Goal: Task Accomplishment & Management: Use online tool/utility

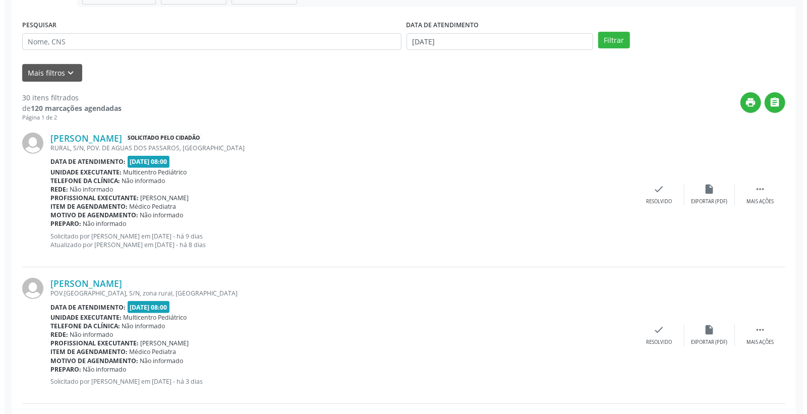
scroll to position [168, 0]
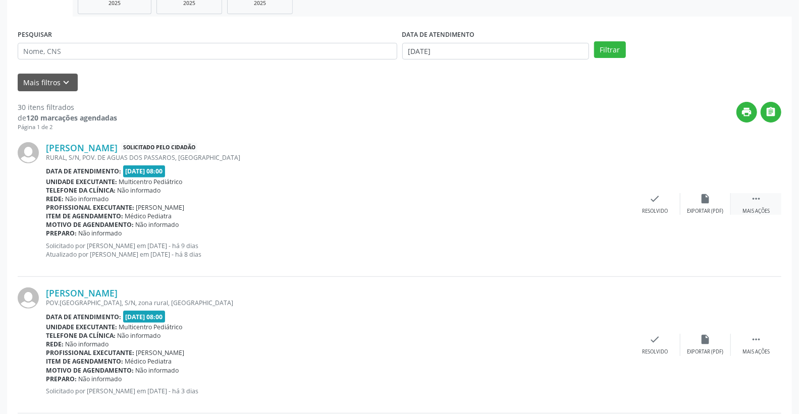
click at [765, 198] on div " Mais ações" at bounding box center [756, 204] width 50 height 22
click at [602, 198] on icon "print" at bounding box center [604, 198] width 11 height 11
click at [513, 199] on div "check Resolvido" at bounding box center [503, 204] width 50 height 22
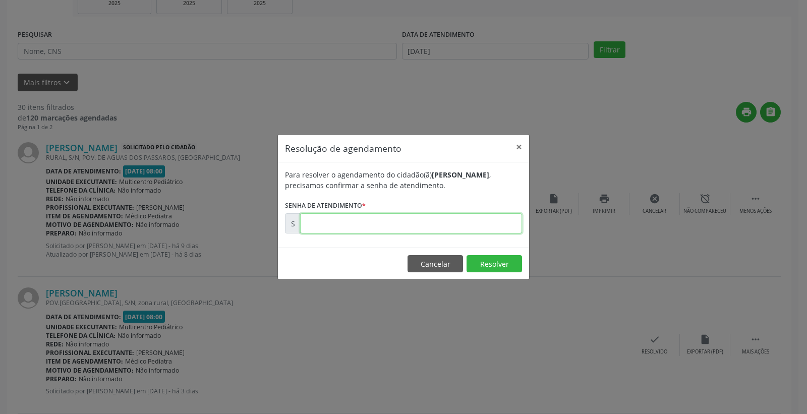
paste input "00172633"
type input "00172633"
click at [494, 265] on button "Resolver" at bounding box center [495, 263] width 56 height 17
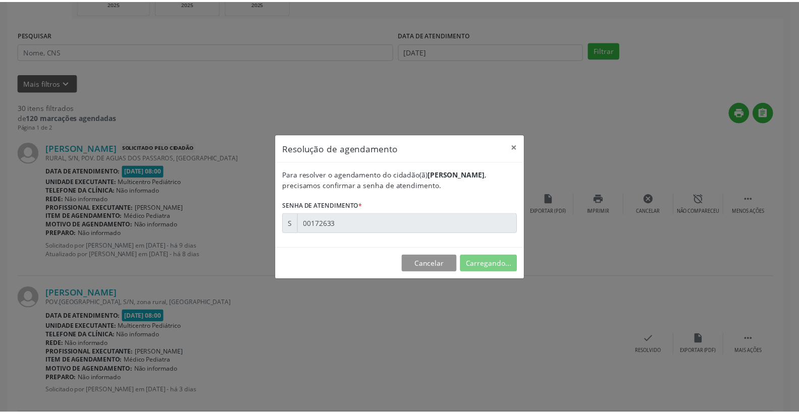
scroll to position [0, 0]
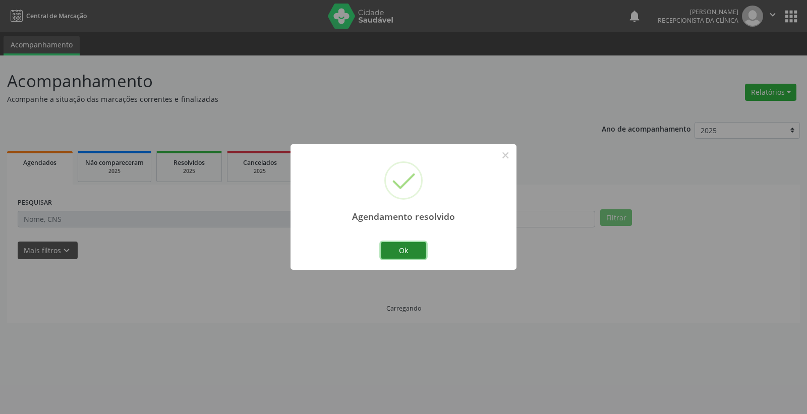
click at [404, 257] on button "Ok" at bounding box center [403, 250] width 45 height 17
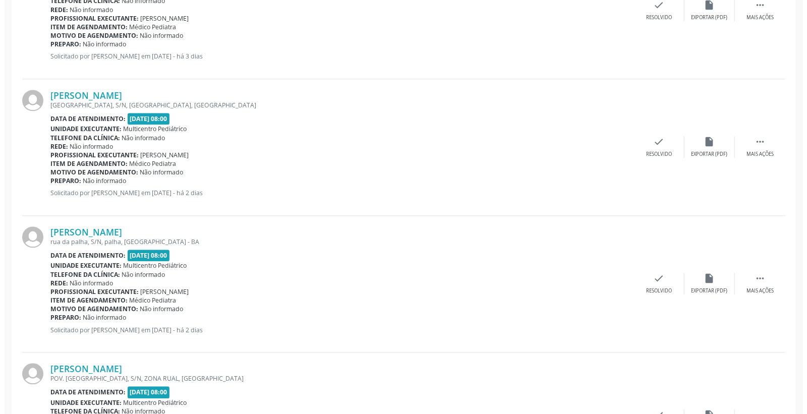
scroll to position [1570, 0]
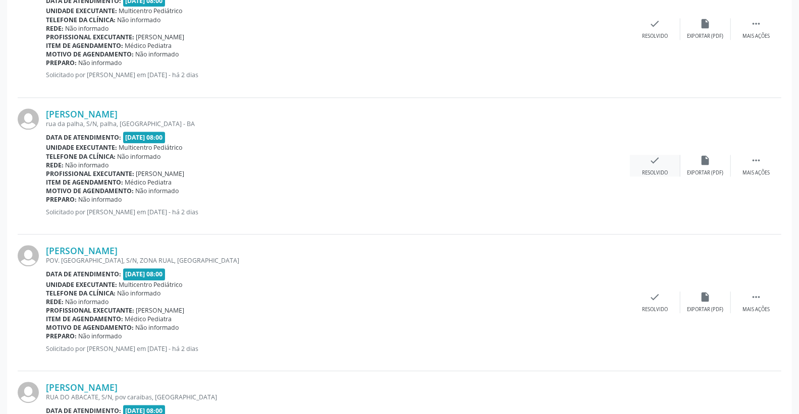
click at [644, 163] on div "check Resolvido" at bounding box center [655, 166] width 50 height 22
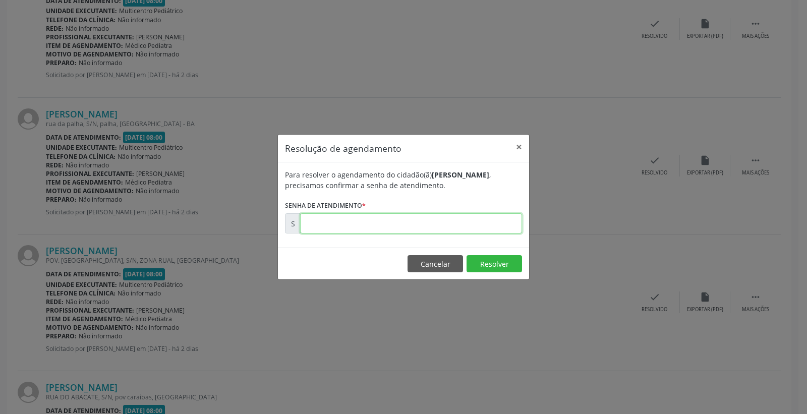
click at [509, 224] on input "text" at bounding box center [411, 223] width 222 height 20
type input "00000001"
click at [422, 264] on button "Cancelar" at bounding box center [436, 263] width 56 height 17
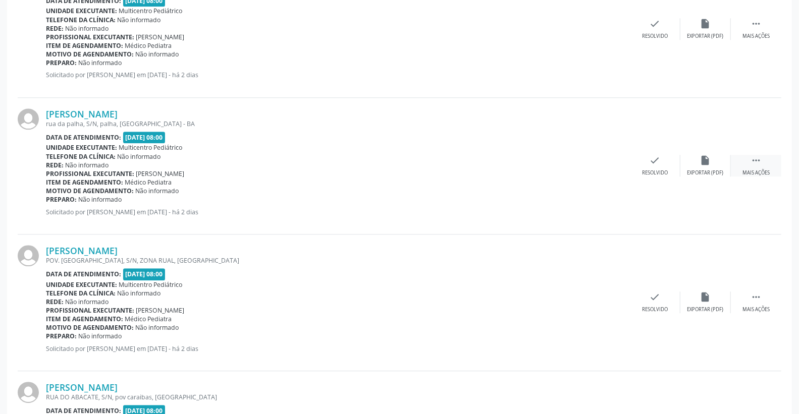
click at [765, 160] on div " Mais ações" at bounding box center [756, 166] width 50 height 22
click at [598, 162] on div "print Imprimir" at bounding box center [604, 166] width 50 height 22
click at [500, 162] on icon "check" at bounding box center [503, 160] width 11 height 11
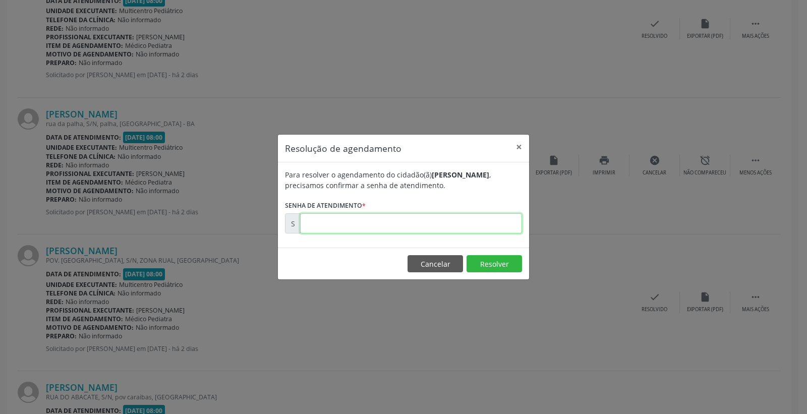
paste input "00173640"
type input "00173640"
click at [497, 266] on button "Resolver" at bounding box center [495, 263] width 56 height 17
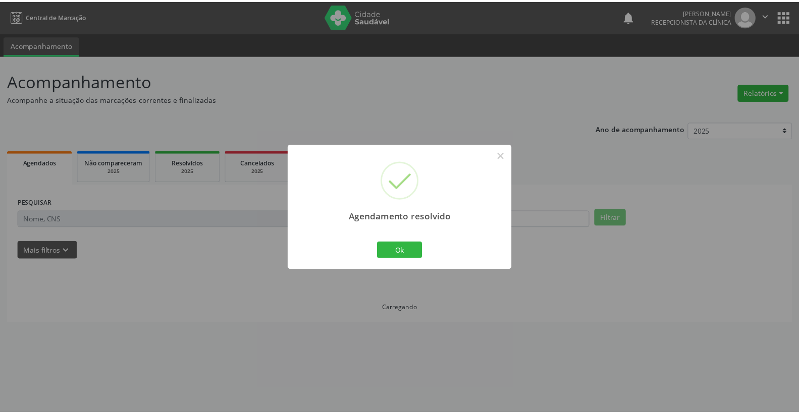
scroll to position [0, 0]
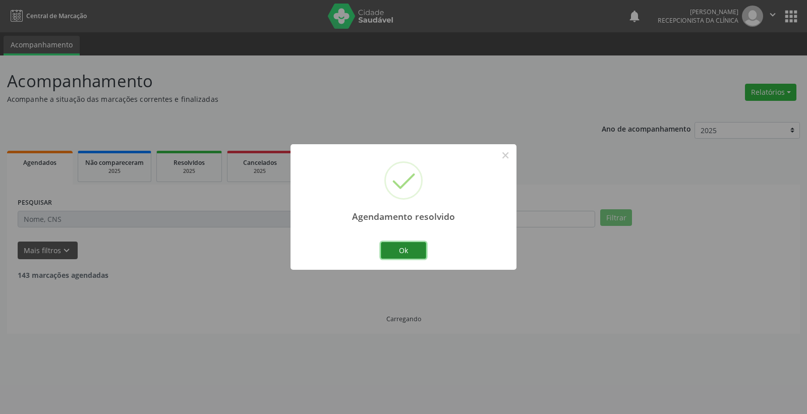
click at [415, 248] on button "Ok" at bounding box center [403, 250] width 45 height 17
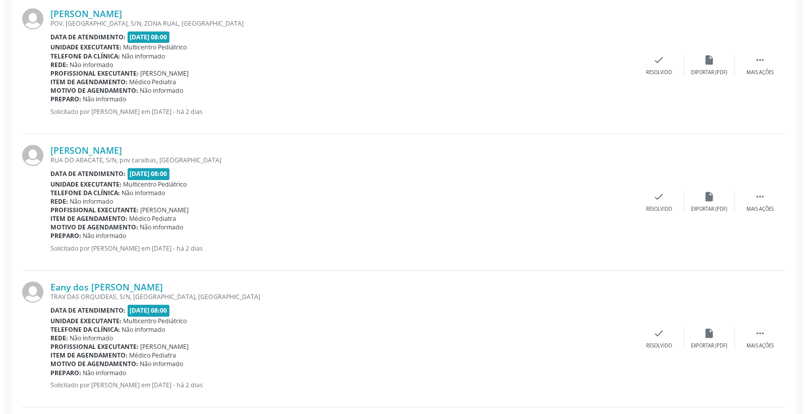
scroll to position [1682, 0]
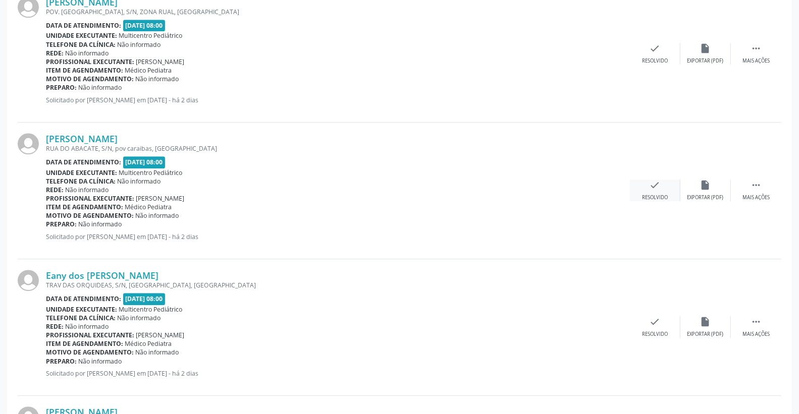
click at [653, 185] on icon "check" at bounding box center [654, 185] width 11 height 11
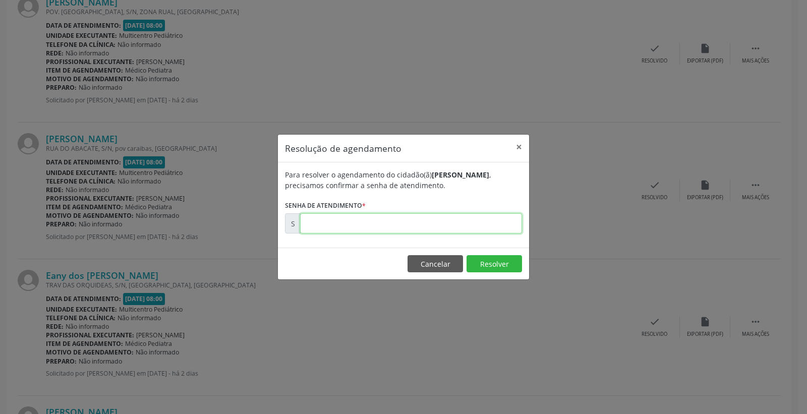
click at [467, 217] on input "text" at bounding box center [411, 223] width 222 height 20
type input "00173690"
click at [492, 261] on button "Resolver" at bounding box center [495, 263] width 56 height 17
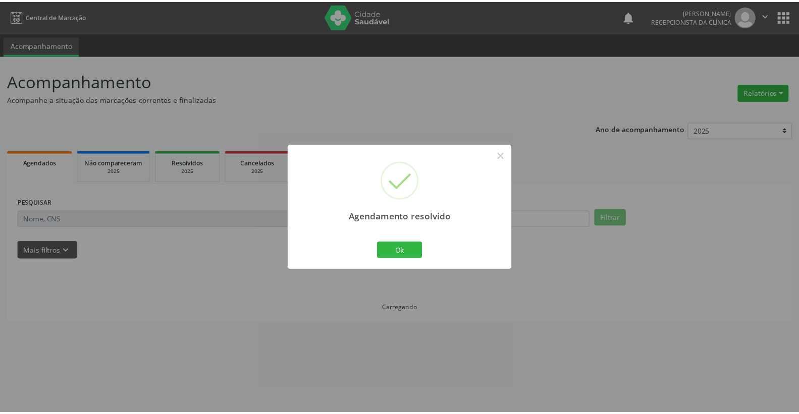
scroll to position [0, 0]
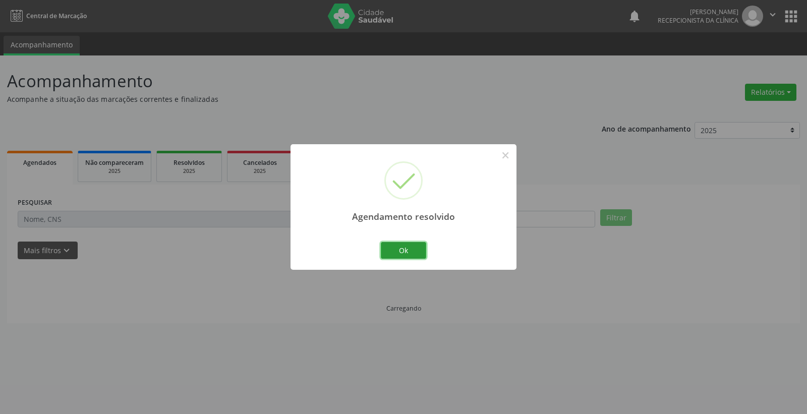
click at [394, 250] on button "Ok" at bounding box center [403, 250] width 45 height 17
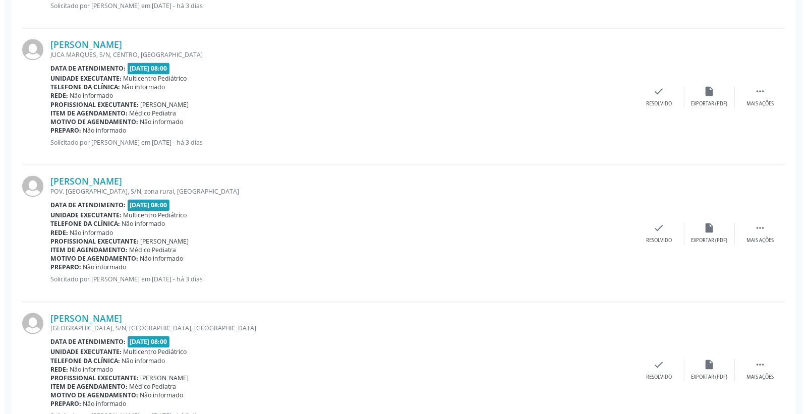
scroll to position [1233, 0]
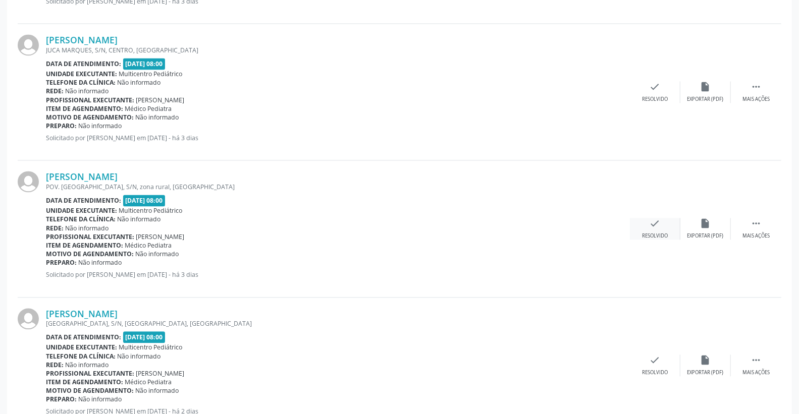
click at [652, 224] on icon "check" at bounding box center [654, 223] width 11 height 11
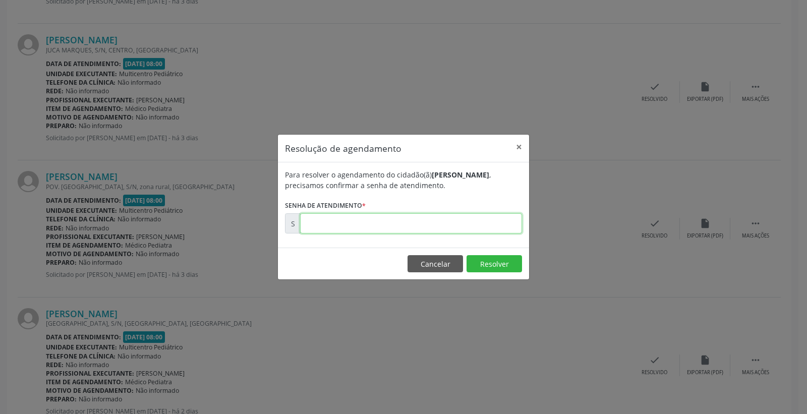
click at [471, 223] on input "text" at bounding box center [411, 223] width 222 height 20
type input "00173605"
click at [483, 265] on button "Resolver" at bounding box center [495, 263] width 56 height 17
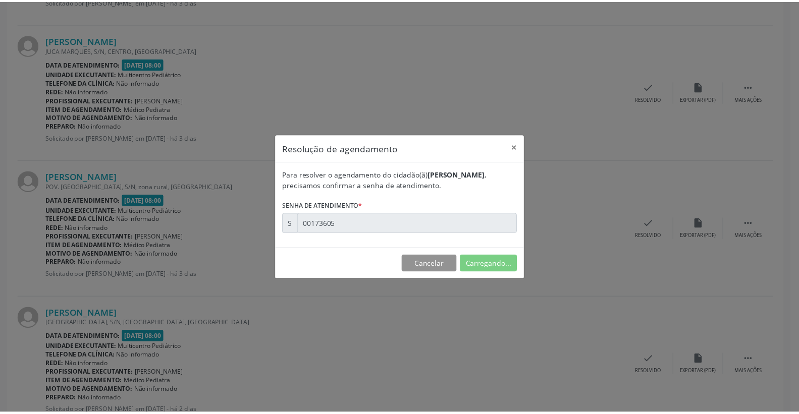
scroll to position [0, 0]
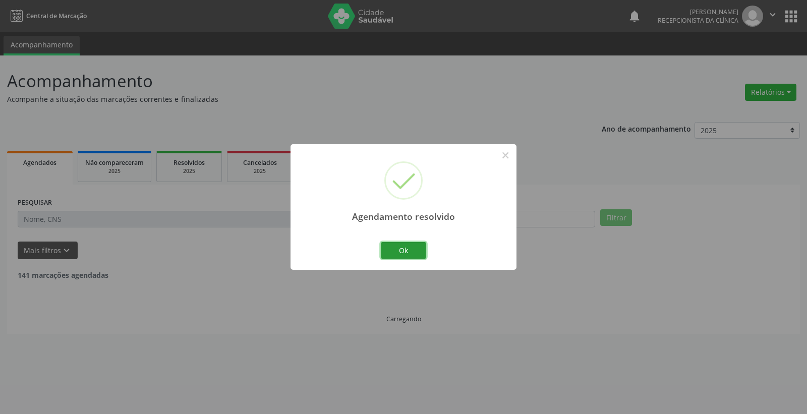
click at [395, 249] on button "Ok" at bounding box center [403, 250] width 45 height 17
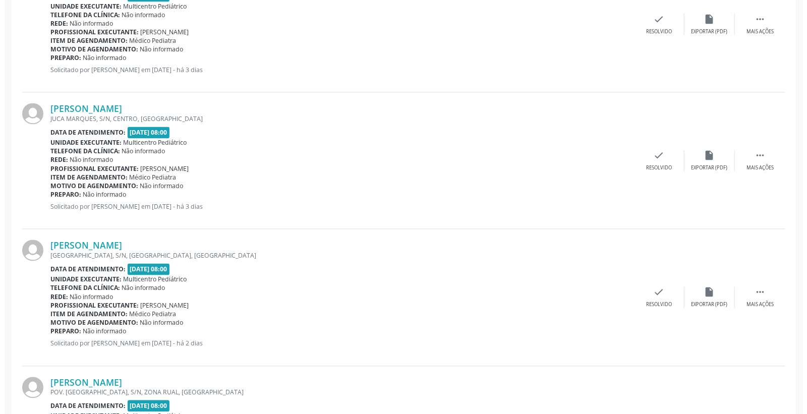
scroll to position [1177, 0]
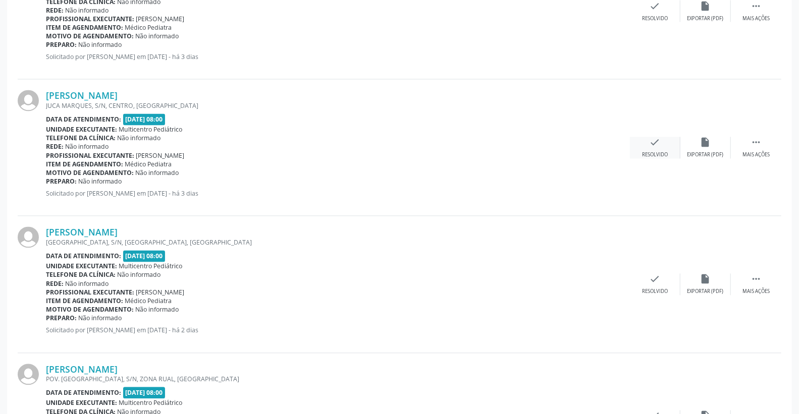
click at [662, 145] on div "check Resolvido" at bounding box center [655, 148] width 50 height 22
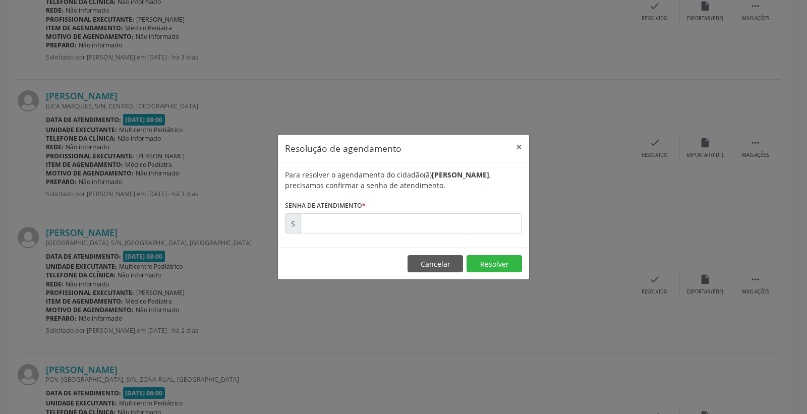
click at [502, 209] on form "Para resolver o agendamento do cidadão(ã) [PERSON_NAME] , precisamos confirmar …" at bounding box center [403, 202] width 237 height 64
drag, startPoint x: 500, startPoint y: 214, endPoint x: 484, endPoint y: 206, distance: 17.4
click at [500, 214] on input "text" at bounding box center [411, 223] width 222 height 20
type input "00173604"
click at [491, 265] on button "Resolver" at bounding box center [495, 263] width 56 height 17
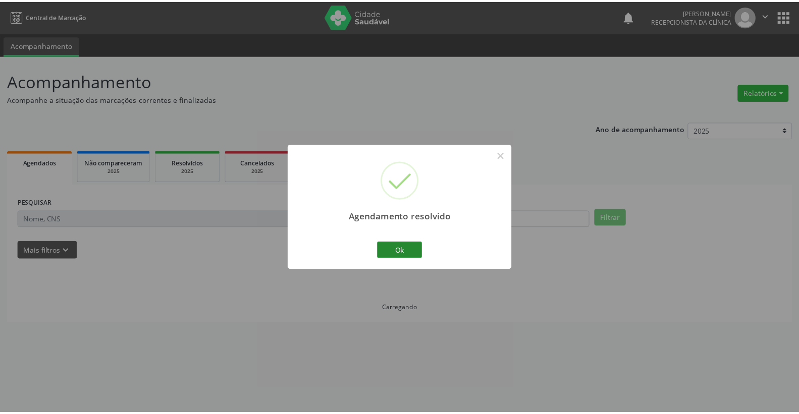
scroll to position [0, 0]
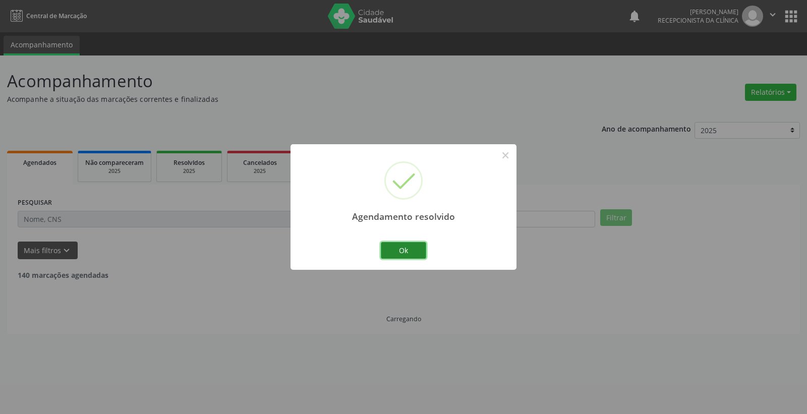
click at [391, 251] on button "Ok" at bounding box center [403, 250] width 45 height 17
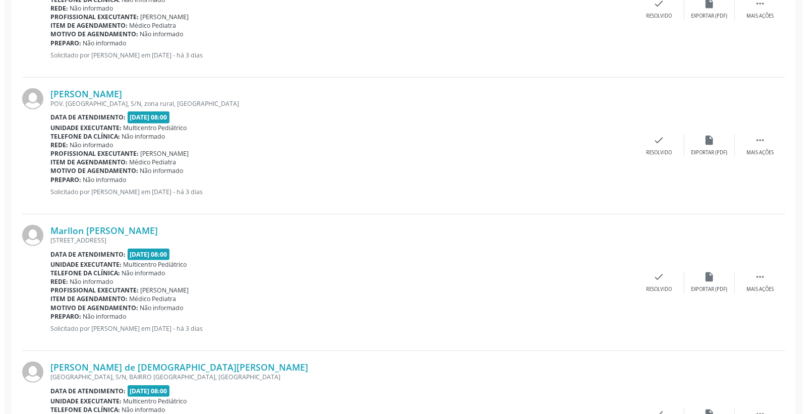
scroll to position [505, 0]
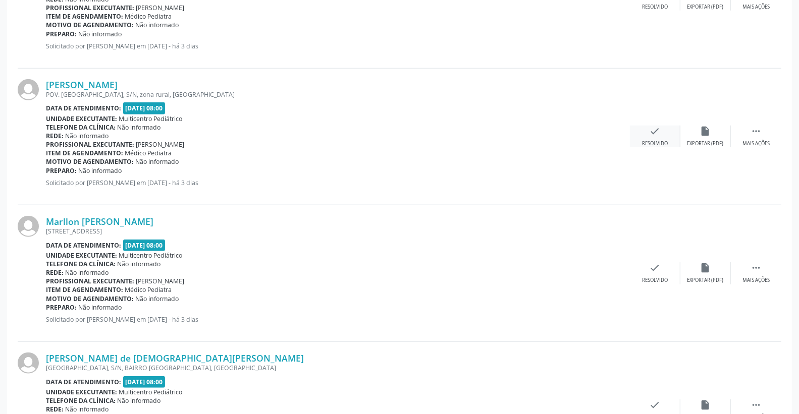
click at [662, 130] on div "check Resolvido" at bounding box center [655, 137] width 50 height 22
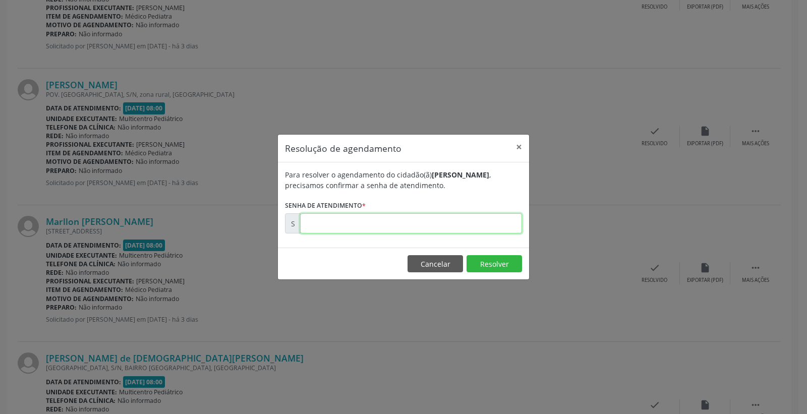
click at [471, 221] on input "text" at bounding box center [411, 223] width 222 height 20
type input "00173584"
click at [491, 261] on button "Resolver" at bounding box center [495, 263] width 56 height 17
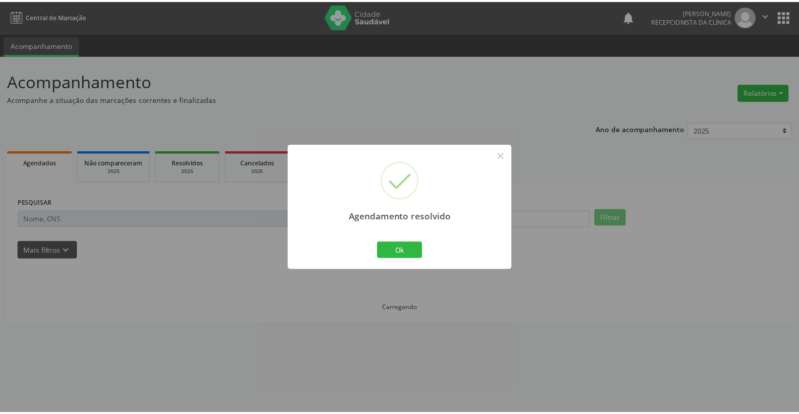
scroll to position [0, 0]
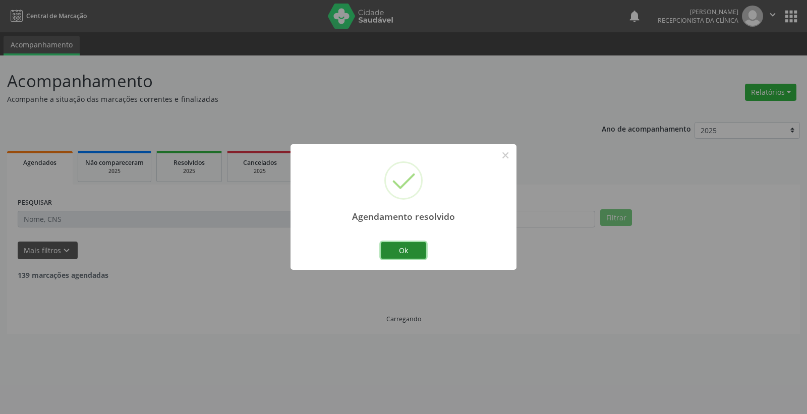
click at [412, 250] on button "Ok" at bounding box center [403, 250] width 45 height 17
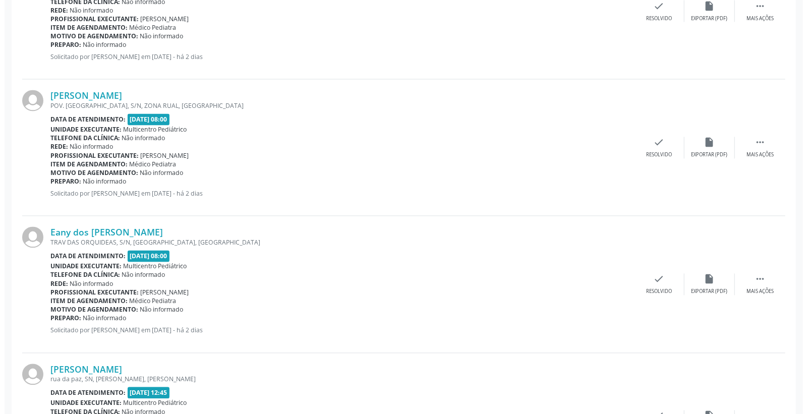
scroll to position [1233, 0]
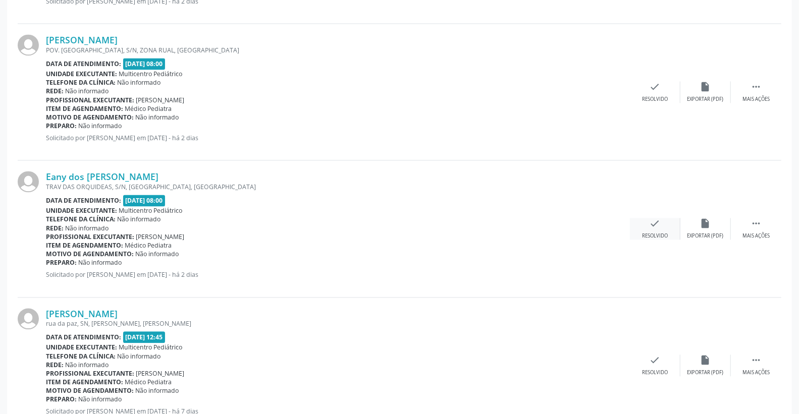
click at [664, 227] on div "check Resolvido" at bounding box center [655, 229] width 50 height 22
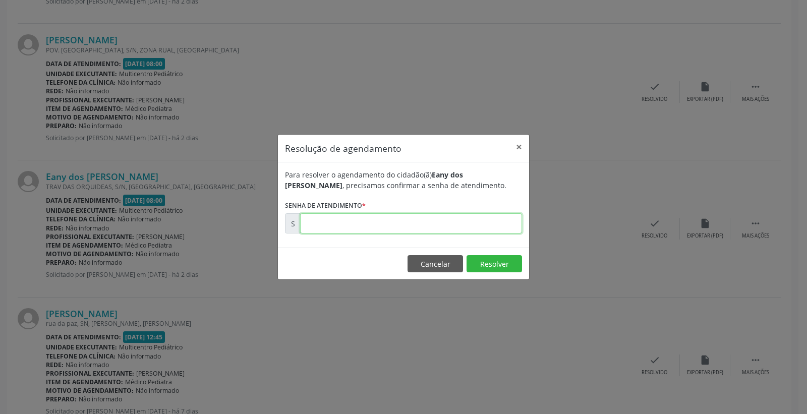
click at [472, 230] on input "text" at bounding box center [411, 223] width 222 height 20
type input "00173727"
click at [496, 250] on footer "Cancelar Resolver" at bounding box center [403, 264] width 251 height 32
click at [497, 278] on footer "Cancelar Resolver" at bounding box center [403, 264] width 251 height 32
click at [493, 264] on button "Resolver" at bounding box center [495, 263] width 56 height 17
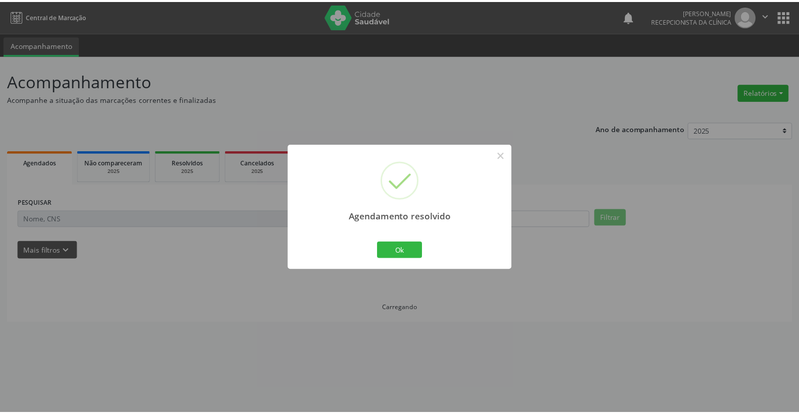
scroll to position [0, 0]
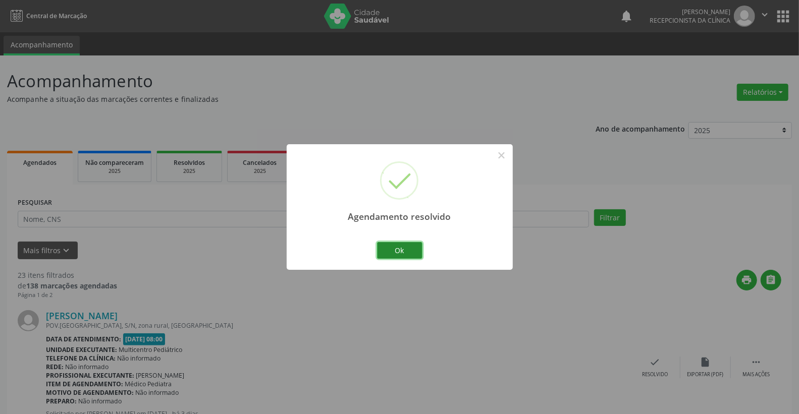
click at [412, 256] on button "Ok" at bounding box center [399, 250] width 45 height 17
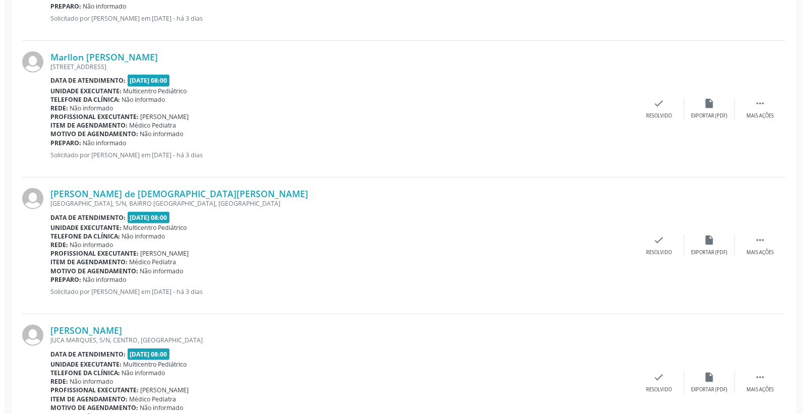
scroll to position [561, 0]
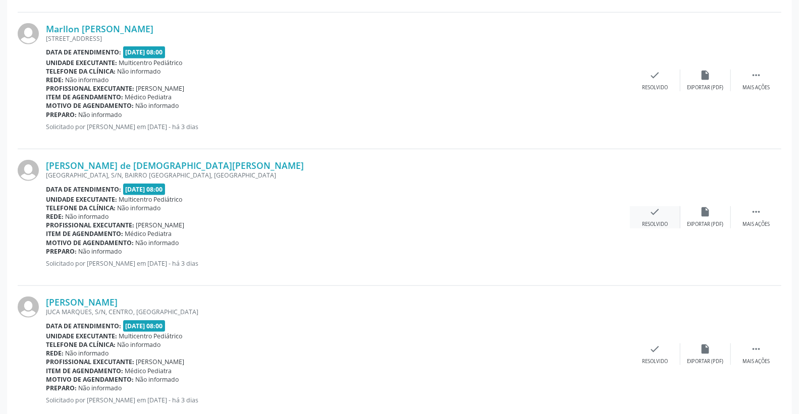
click at [657, 216] on icon "check" at bounding box center [654, 211] width 11 height 11
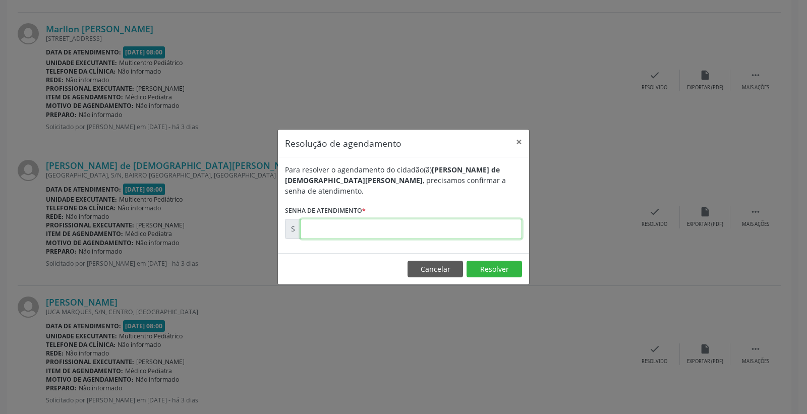
click at [463, 223] on input "text" at bounding box center [411, 229] width 222 height 20
type input "00173601"
click at [488, 271] on button "Resolver" at bounding box center [495, 269] width 56 height 17
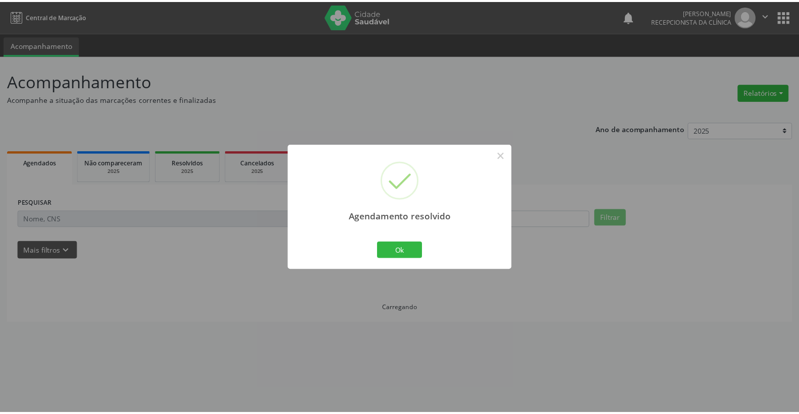
scroll to position [0, 0]
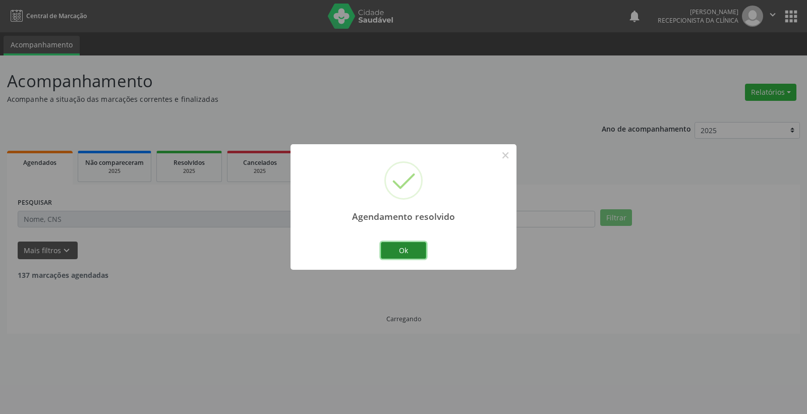
click at [416, 249] on button "Ok" at bounding box center [403, 250] width 45 height 17
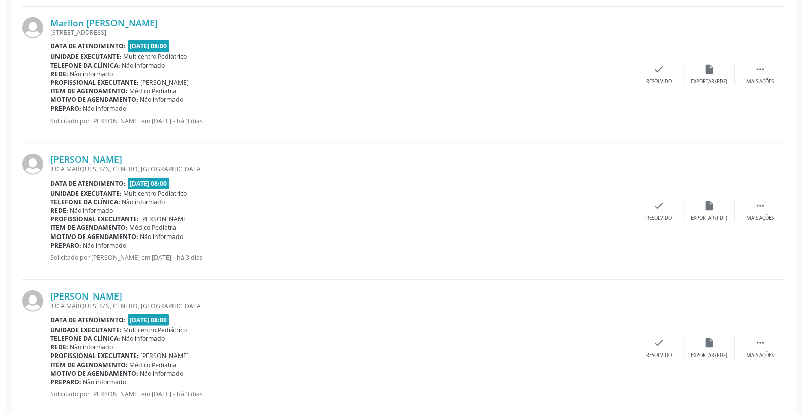
scroll to position [673, 0]
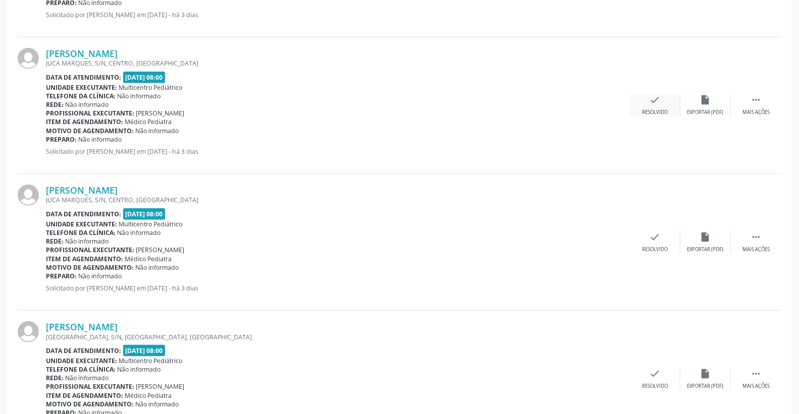
click at [659, 106] on div "check Resolvido" at bounding box center [655, 105] width 50 height 22
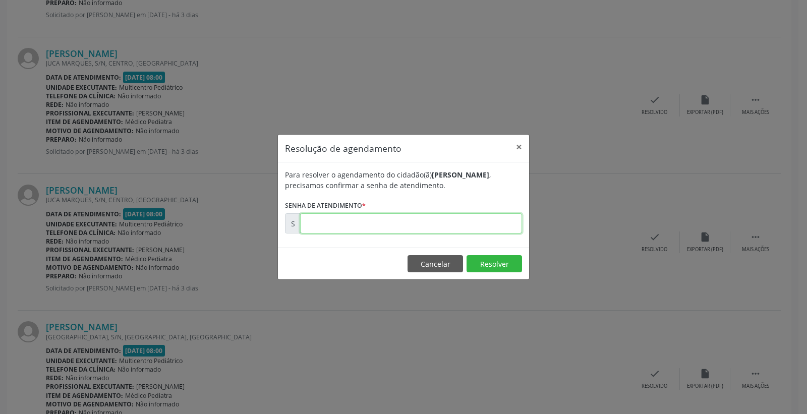
click at [455, 222] on input "text" at bounding box center [411, 223] width 222 height 20
type input "00173602"
drag, startPoint x: 501, startPoint y: 276, endPoint x: 499, endPoint y: 265, distance: 10.4
click at [501, 275] on footer "Cancelar Resolver" at bounding box center [403, 264] width 251 height 32
click at [498, 264] on button "Resolver" at bounding box center [495, 263] width 56 height 17
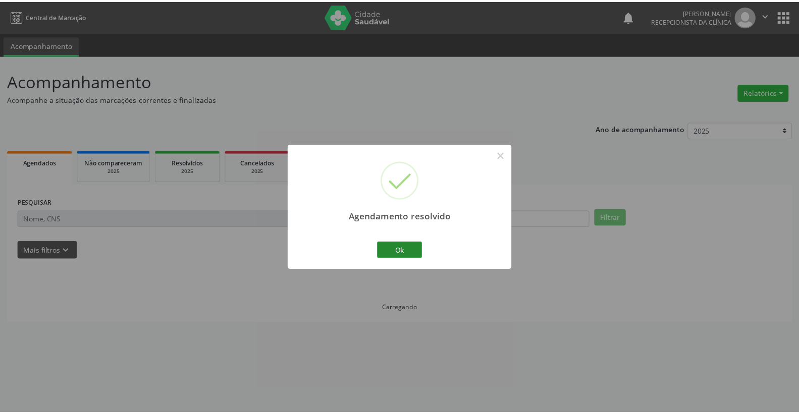
scroll to position [0, 0]
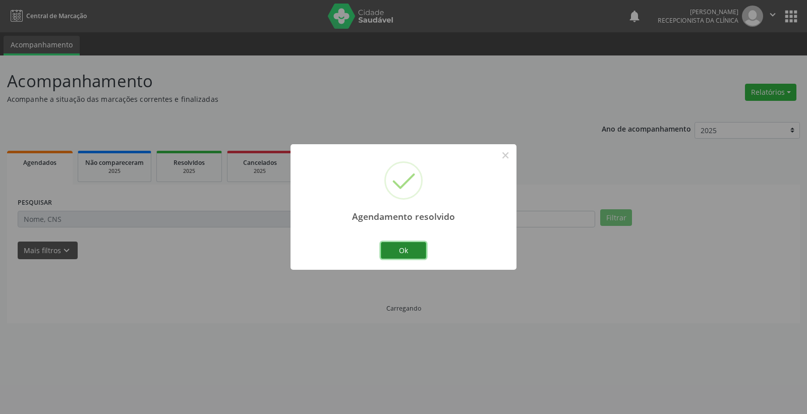
click at [404, 251] on button "Ok" at bounding box center [403, 250] width 45 height 17
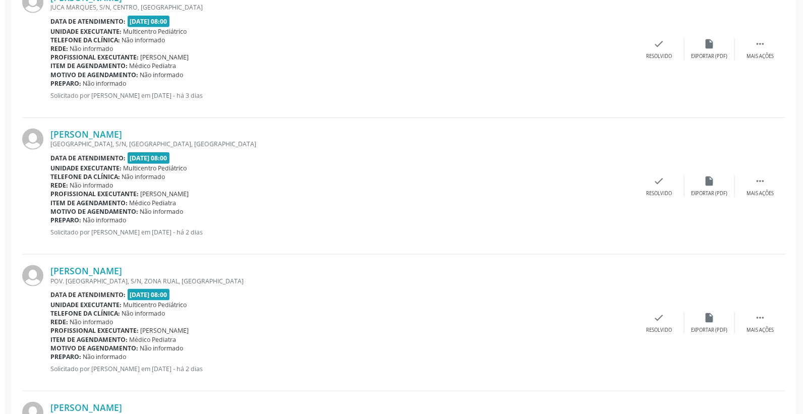
scroll to position [561, 0]
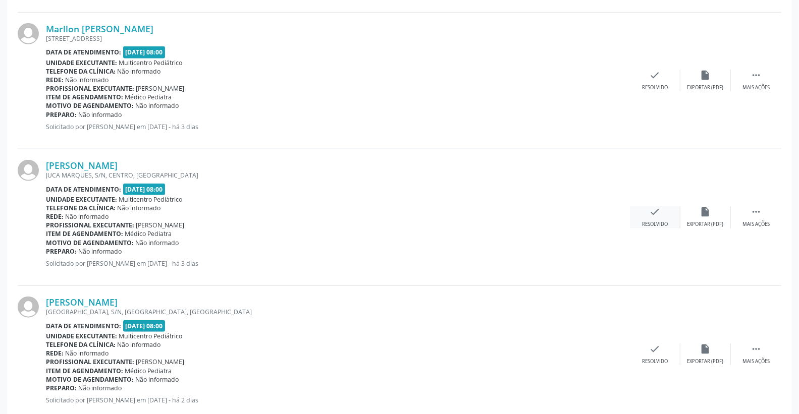
click at [649, 209] on icon "check" at bounding box center [654, 211] width 11 height 11
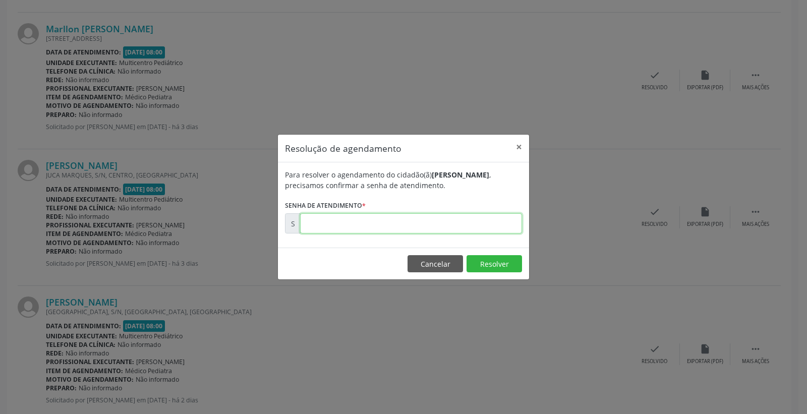
click at [493, 219] on input "text" at bounding box center [411, 223] width 222 height 20
type input "00173603"
click at [498, 260] on button "Resolver" at bounding box center [495, 263] width 56 height 17
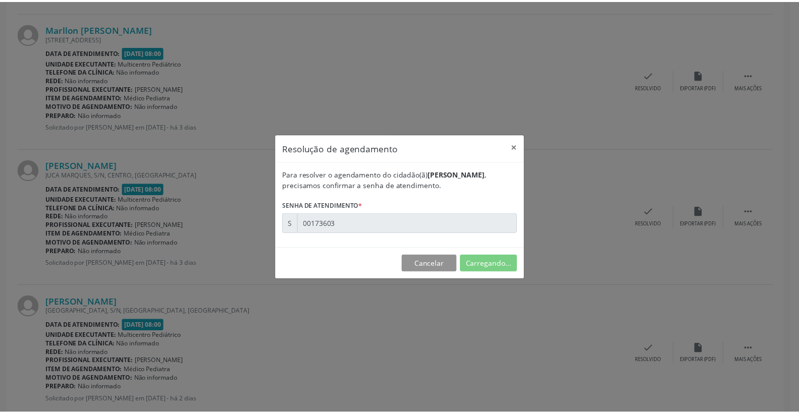
scroll to position [0, 0]
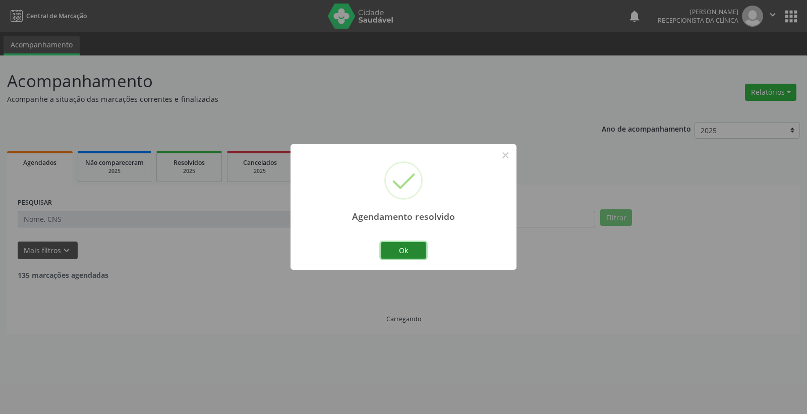
click at [406, 249] on button "Ok" at bounding box center [403, 250] width 45 height 17
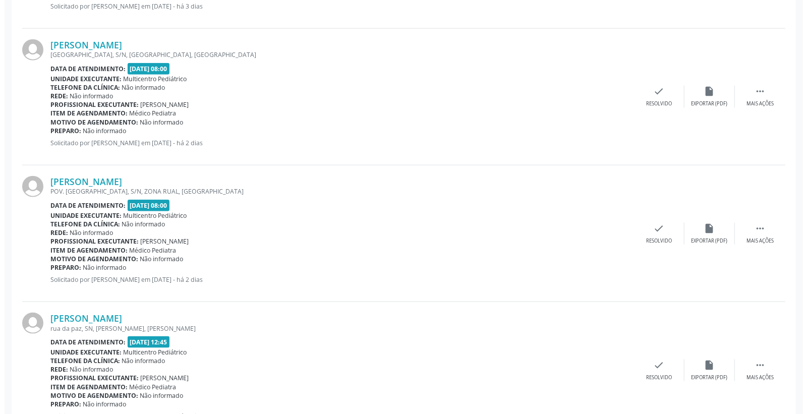
scroll to position [673, 0]
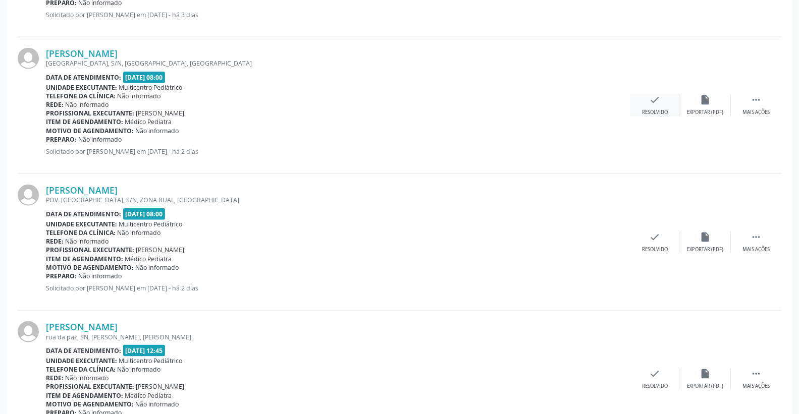
click at [653, 94] on icon "check" at bounding box center [654, 99] width 11 height 11
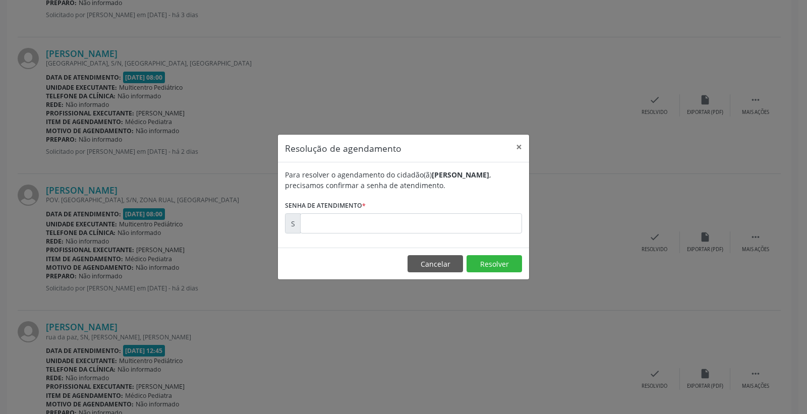
drag, startPoint x: 501, startPoint y: 235, endPoint x: 494, endPoint y: 225, distance: 12.3
click at [498, 234] on div "Para resolver o agendamento do cidadão(ã) [PERSON_NAME] , precisamos confirmar …" at bounding box center [403, 204] width 251 height 85
click at [494, 225] on input "text" at bounding box center [411, 223] width 222 height 20
type input "00173637"
click at [497, 261] on button "Resolver" at bounding box center [495, 263] width 56 height 17
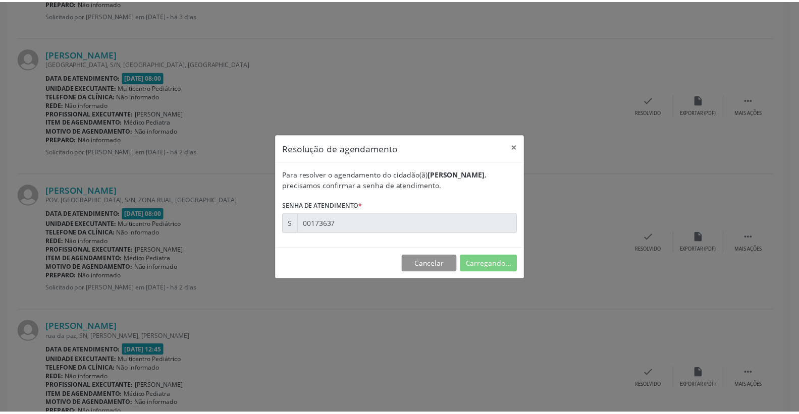
scroll to position [0, 0]
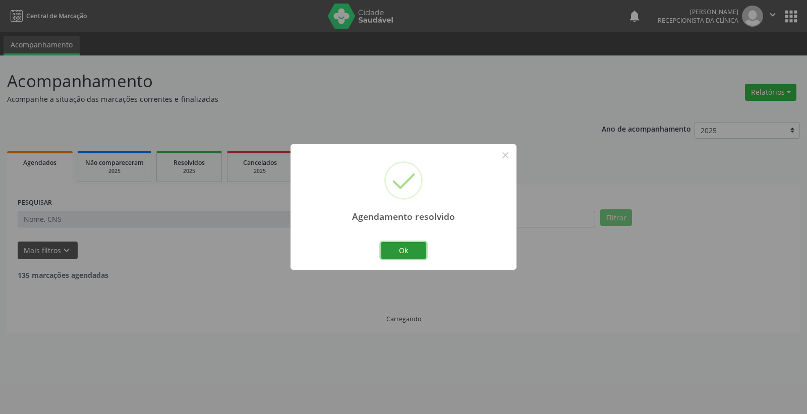
click at [411, 246] on button "Ok" at bounding box center [403, 250] width 45 height 17
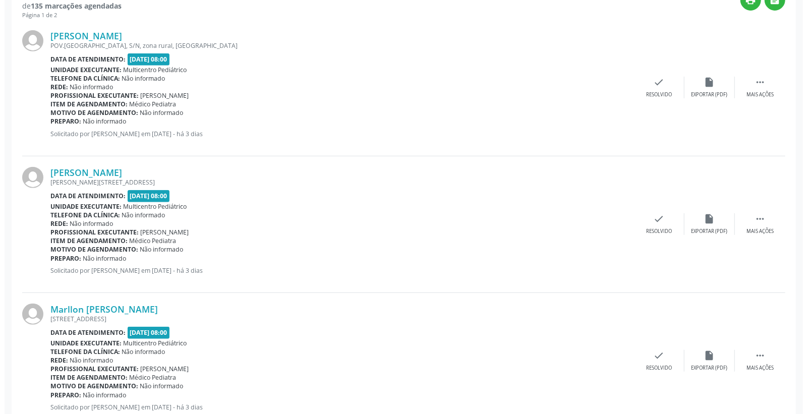
scroll to position [336, 0]
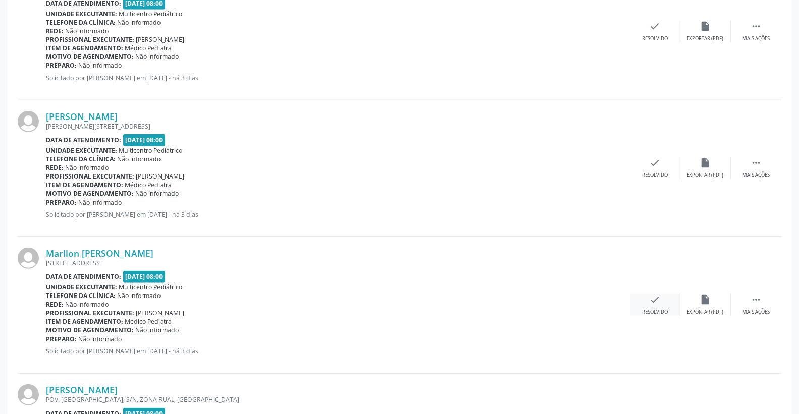
click at [650, 301] on icon "check" at bounding box center [654, 299] width 11 height 11
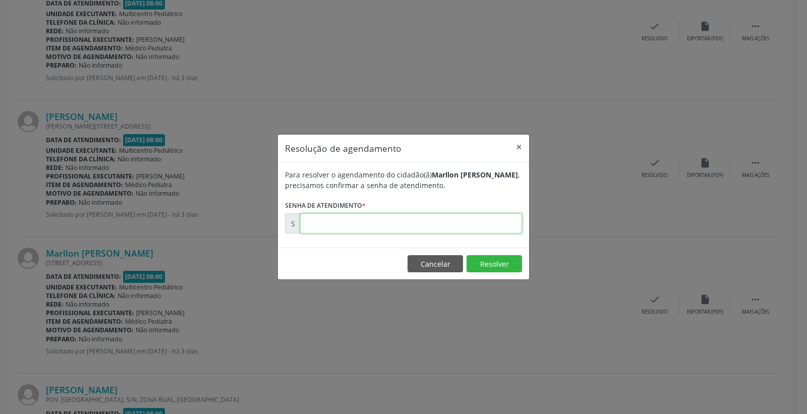
click at [467, 228] on input "text" at bounding box center [411, 223] width 222 height 20
type input "00173591"
click at [480, 259] on button "Resolver" at bounding box center [495, 263] width 56 height 17
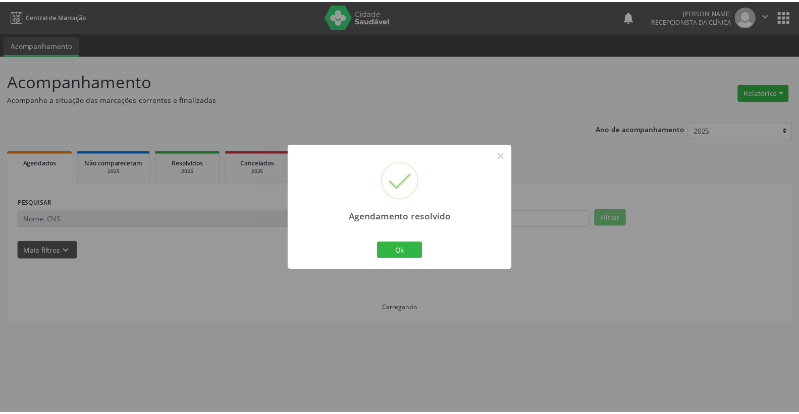
scroll to position [0, 0]
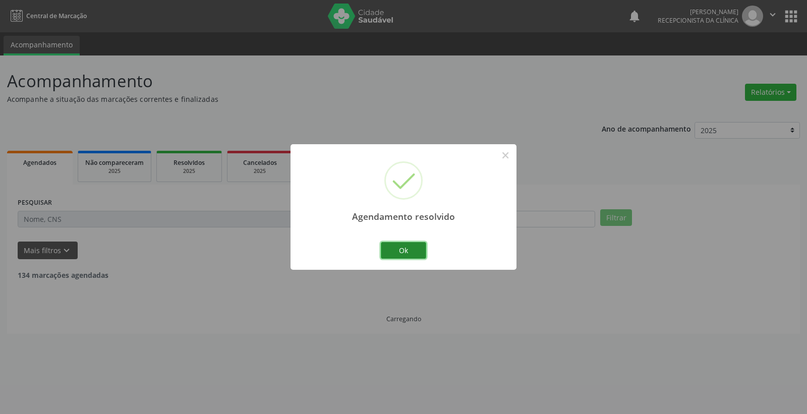
click at [390, 248] on button "Ok" at bounding box center [403, 250] width 45 height 17
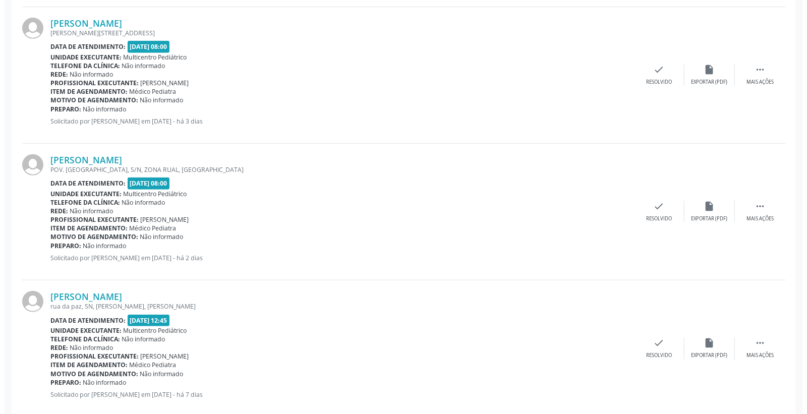
scroll to position [505, 0]
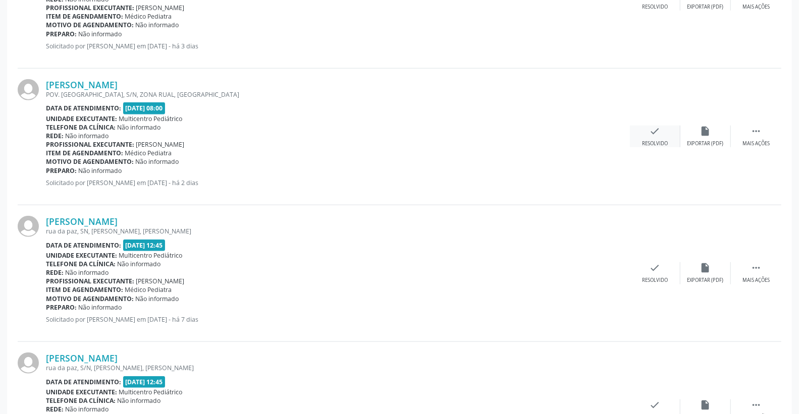
click at [649, 129] on div "check Resolvido" at bounding box center [655, 137] width 50 height 22
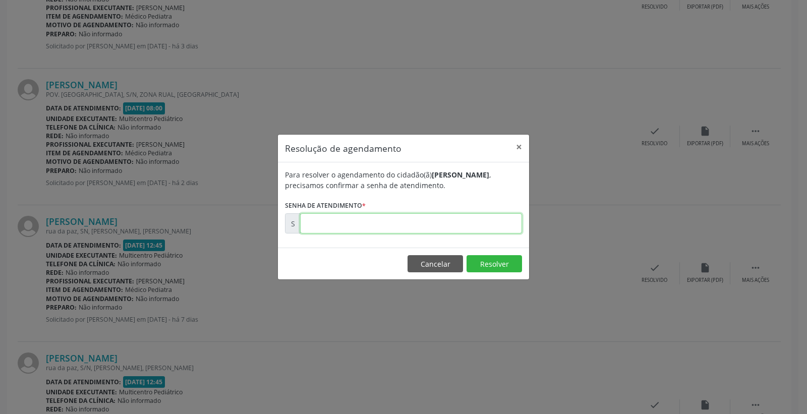
click at [491, 217] on input "text" at bounding box center [411, 223] width 222 height 20
type input "00173650"
click at [483, 261] on button "Resolver" at bounding box center [495, 263] width 56 height 17
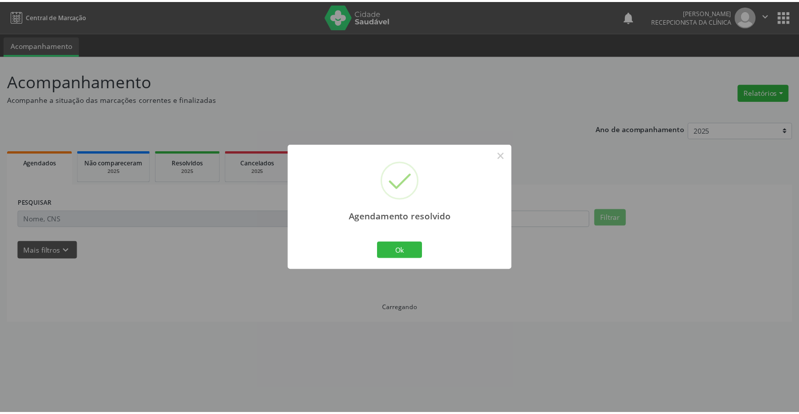
scroll to position [0, 0]
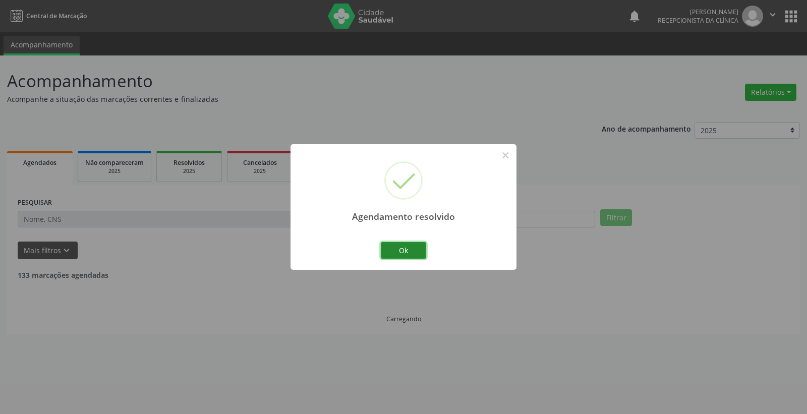
click at [411, 247] on button "Ok" at bounding box center [403, 250] width 45 height 17
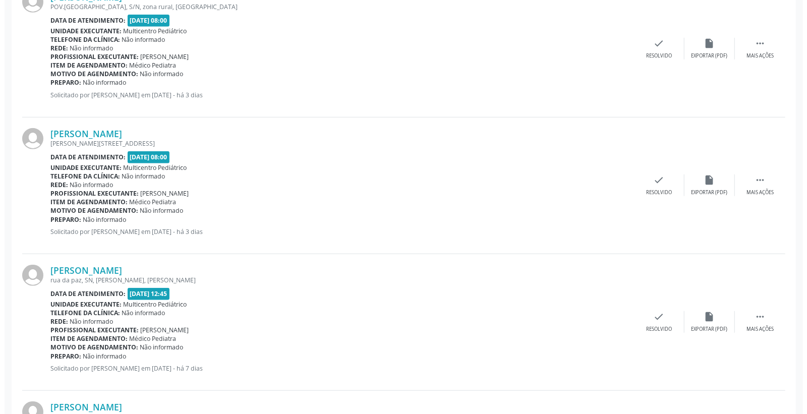
scroll to position [336, 0]
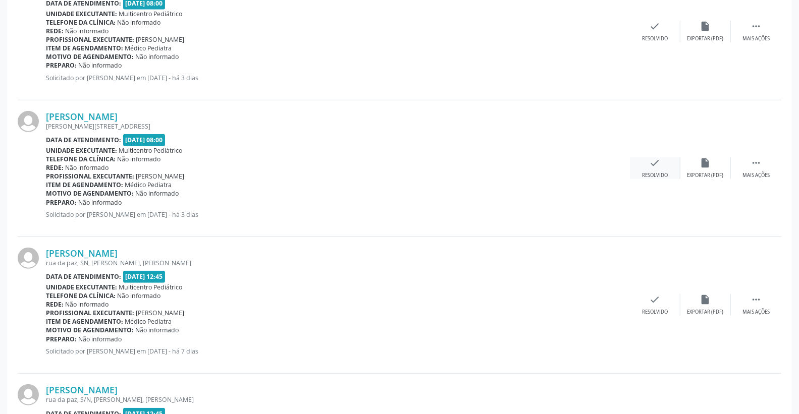
click at [658, 161] on icon "check" at bounding box center [654, 162] width 11 height 11
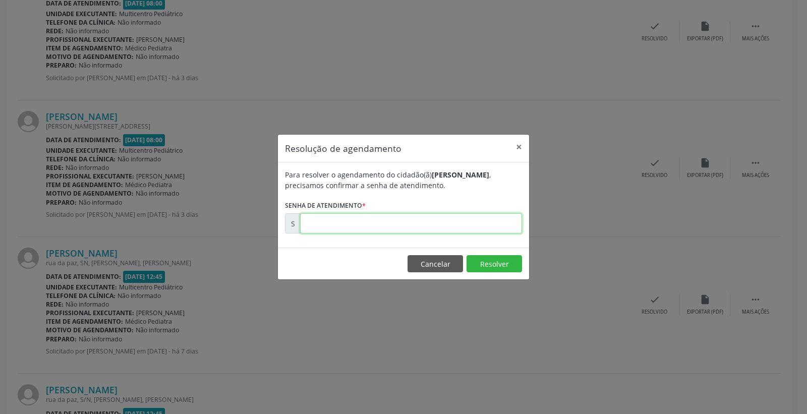
click at [472, 219] on input "text" at bounding box center [411, 223] width 222 height 20
type input "00173570"
click at [492, 261] on button "Resolver" at bounding box center [495, 263] width 56 height 17
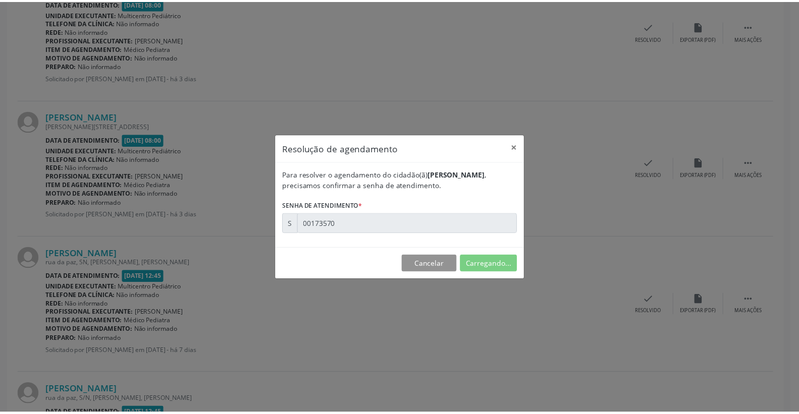
scroll to position [0, 0]
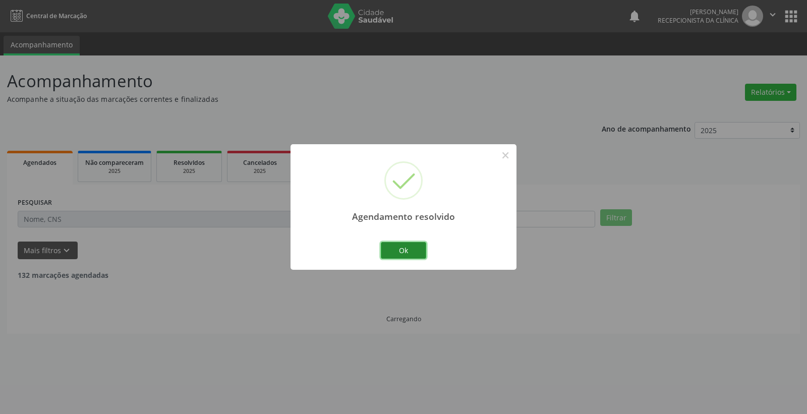
click at [400, 251] on button "Ok" at bounding box center [403, 250] width 45 height 17
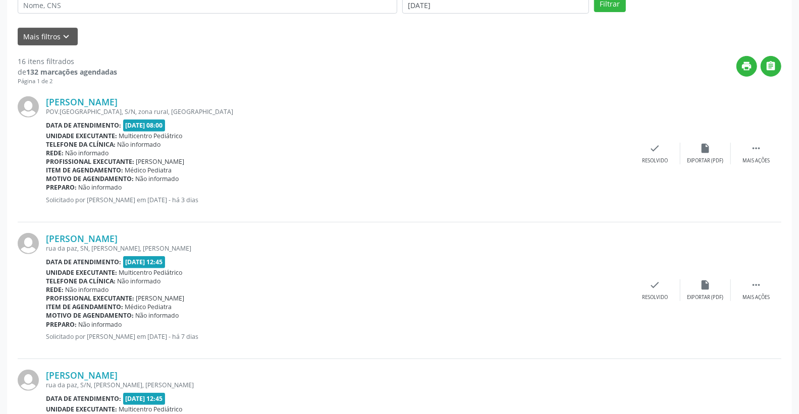
scroll to position [224, 0]
